Goal: Register for event/course

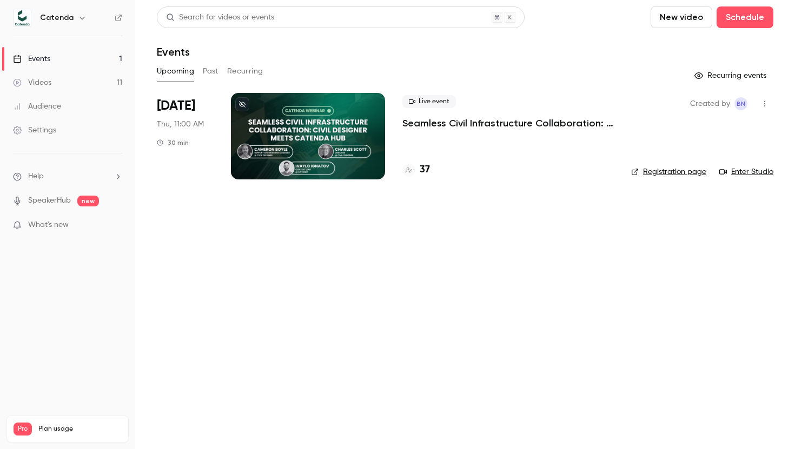
click at [464, 126] on p "Seamless Civil Infrastructure Collaboration: Civil Designer Meets [PERSON_NAME]" at bounding box center [507, 123] width 211 height 13
click at [750, 172] on link "Enter Studio" at bounding box center [746, 171] width 54 height 11
